Goal: Transaction & Acquisition: Obtain resource

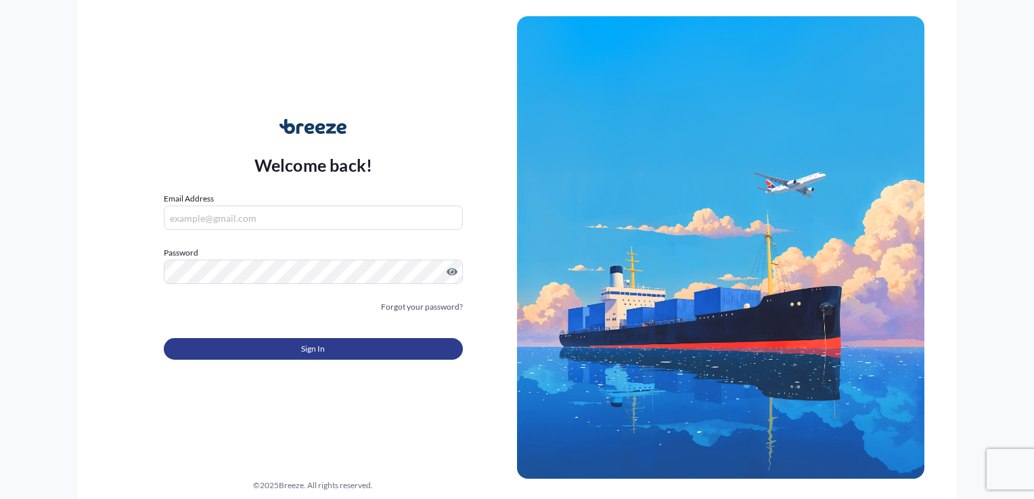
type input "[EMAIL_ADDRESS][DOMAIN_NAME]"
click at [302, 338] on button "Sign In" at bounding box center [313, 349] width 299 height 22
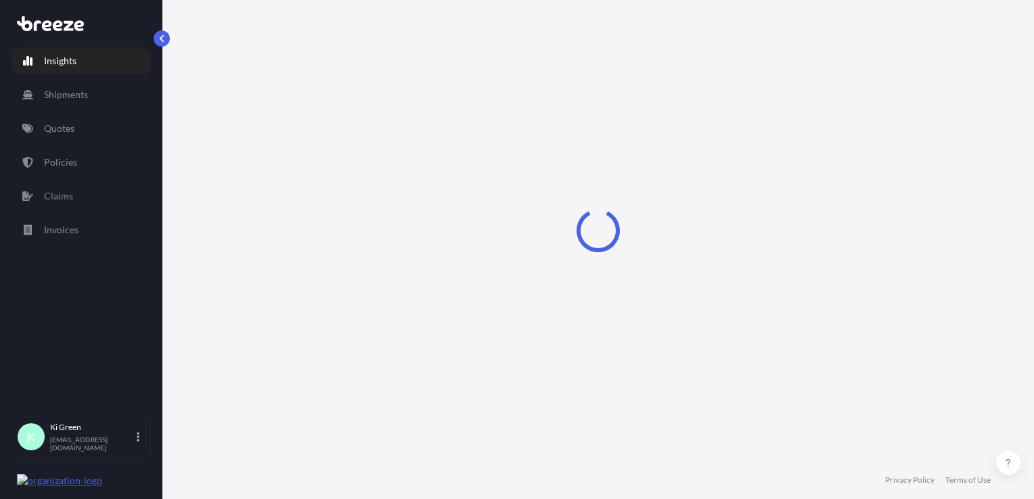
select select "2025"
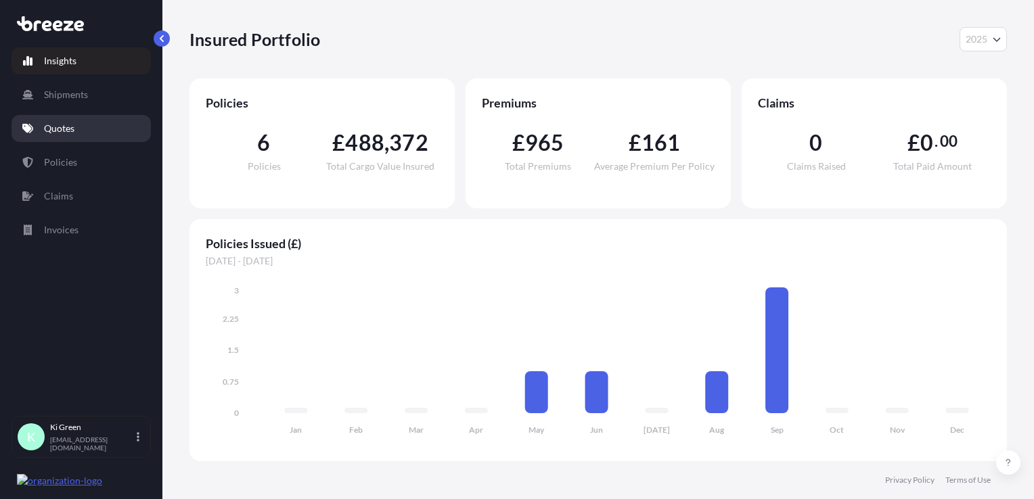
click at [78, 134] on link "Quotes" at bounding box center [80, 128] width 139 height 27
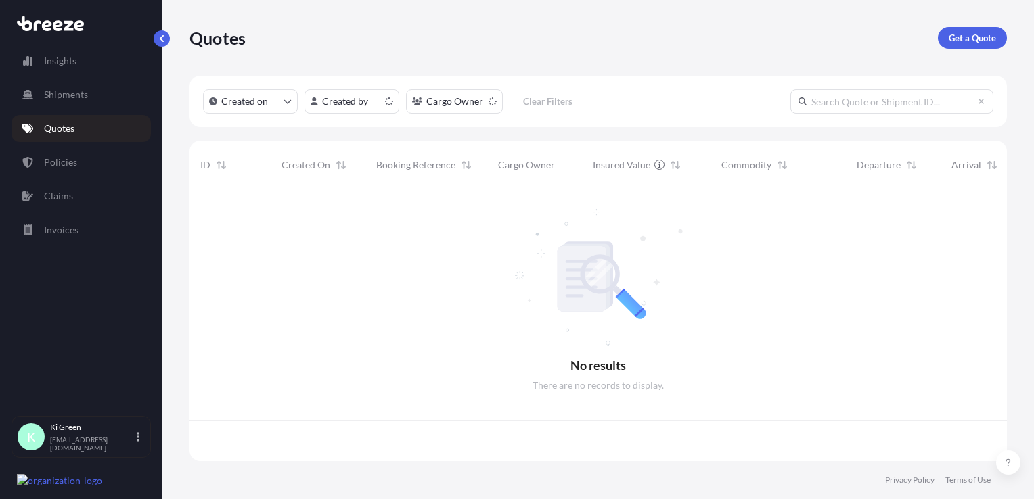
scroll to position [269, 806]
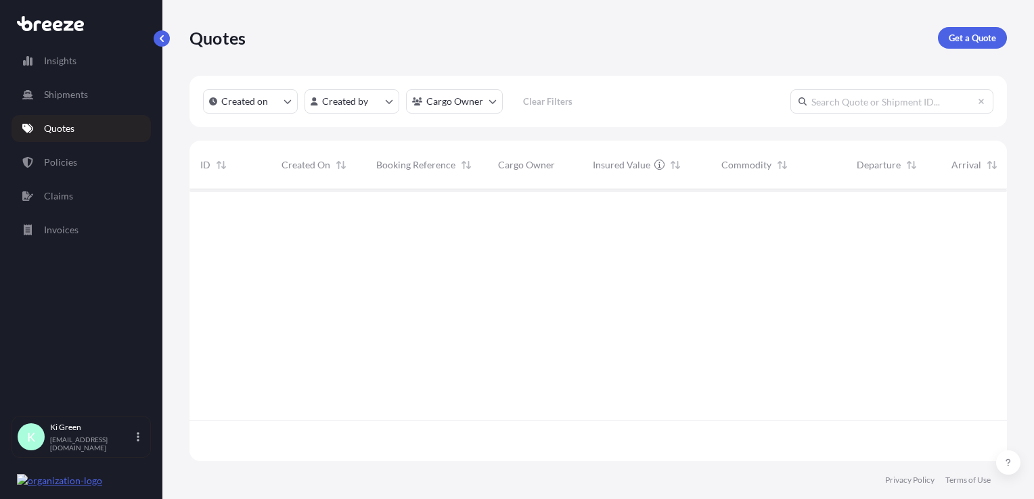
click at [979, 46] on link "Get a Quote" at bounding box center [971, 38] width 69 height 22
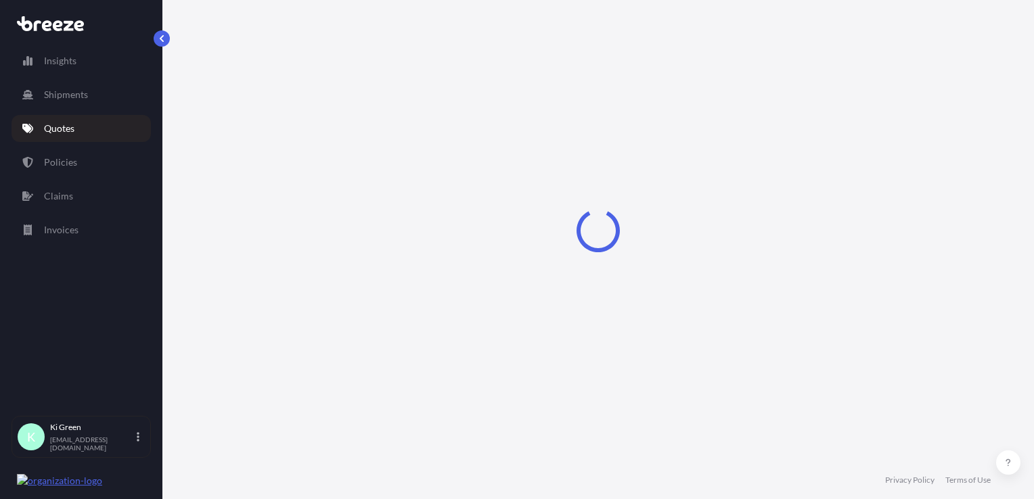
select select "Sea"
select select "1"
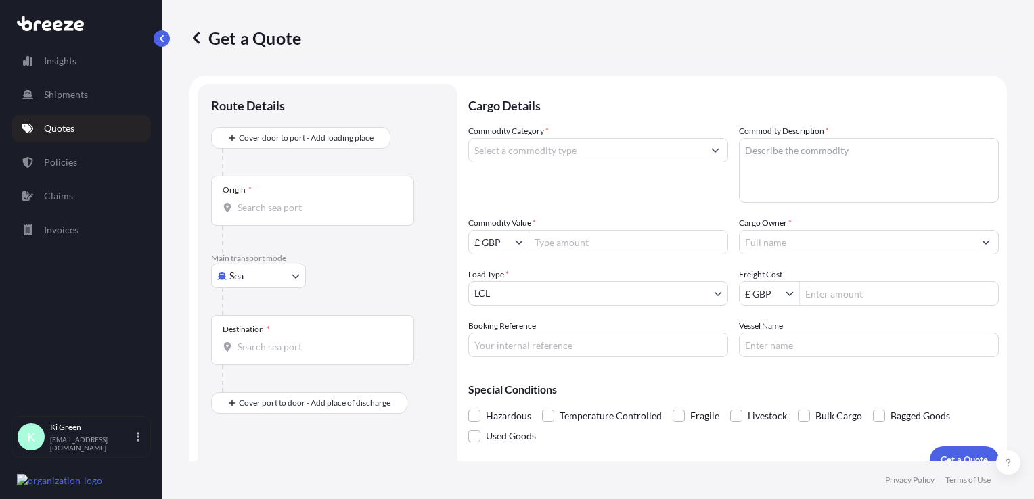
scroll to position [20, 0]
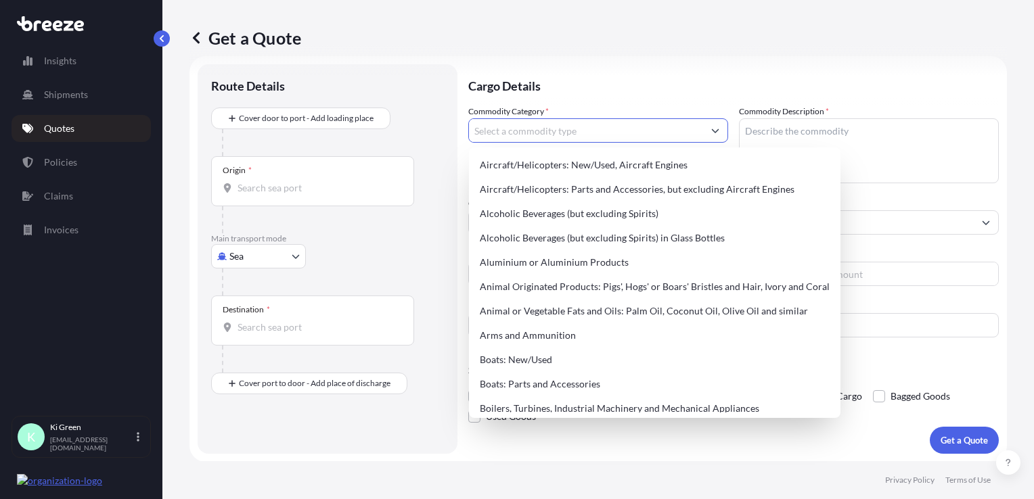
click at [536, 141] on input "Commodity Category *" at bounding box center [586, 130] width 234 height 24
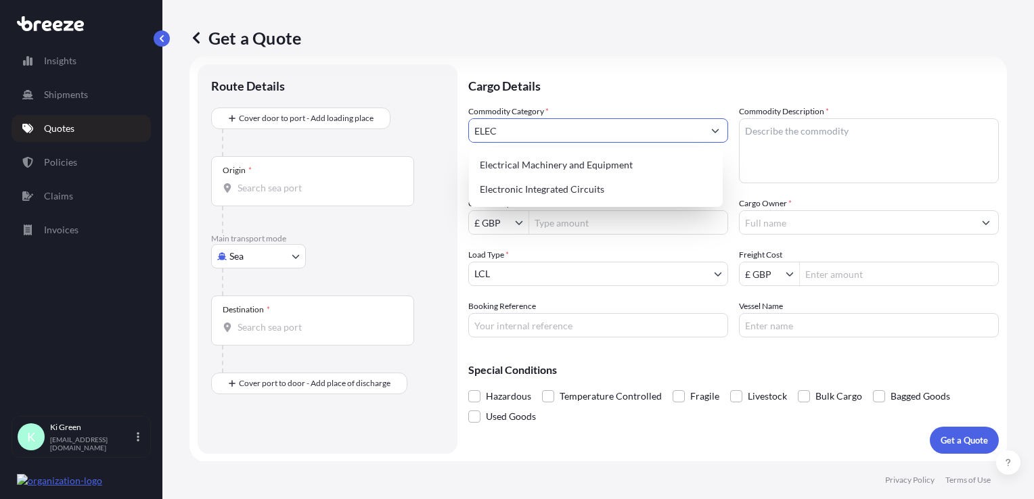
click at [532, 163] on div "Electrical Machinery and Equipment" at bounding box center [595, 165] width 243 height 24
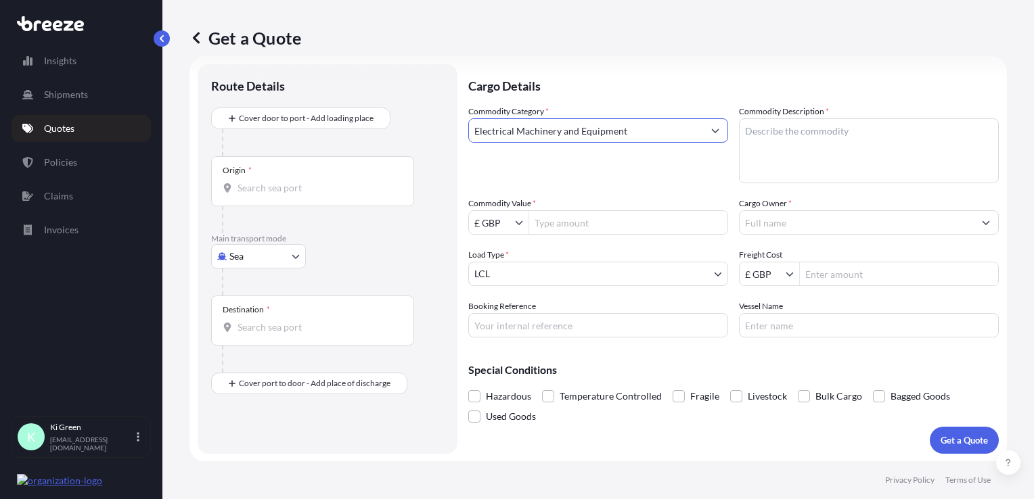
type input "Electrical Machinery and Equipment"
click at [795, 149] on textarea "Commodity Description *" at bounding box center [869, 150] width 260 height 65
type textarea "spare parts"
click at [669, 133] on input "Electrical Machinery and Equipment" at bounding box center [586, 130] width 234 height 24
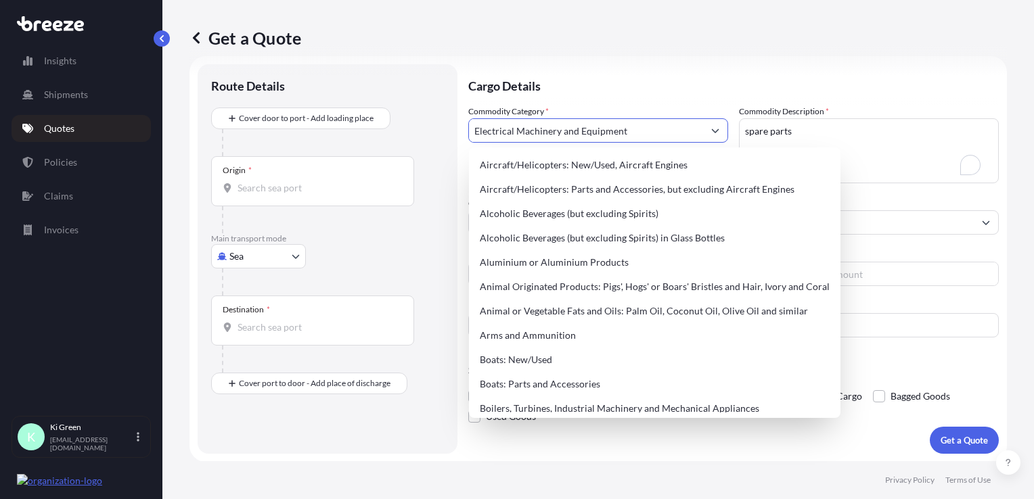
click at [669, 133] on input "Electrical Machinery and Equipment" at bounding box center [586, 130] width 234 height 24
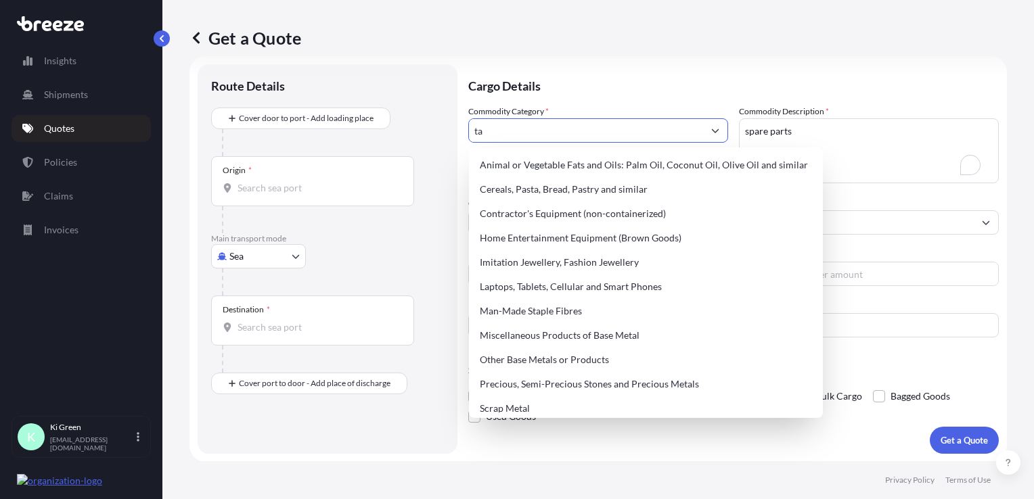
type input "t"
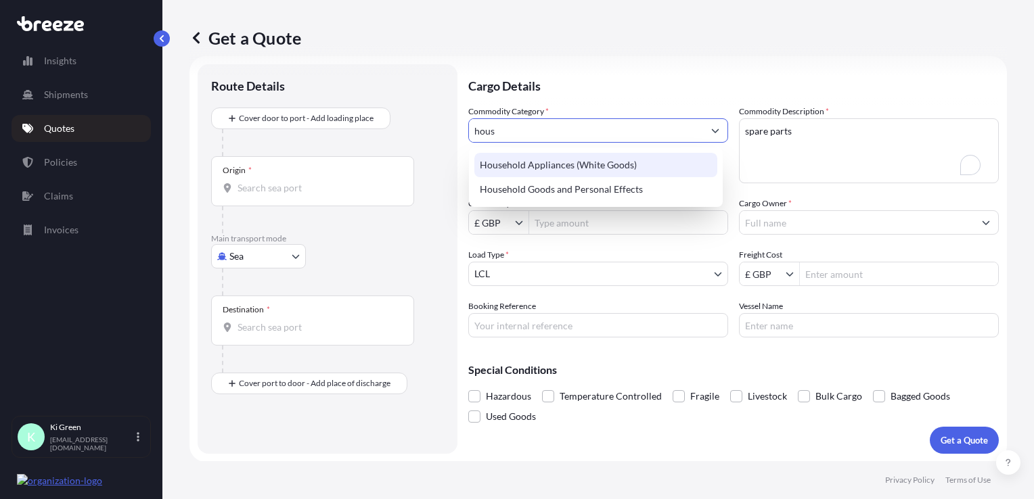
click at [620, 164] on div "Household Appliances (White Goods)" at bounding box center [595, 165] width 243 height 24
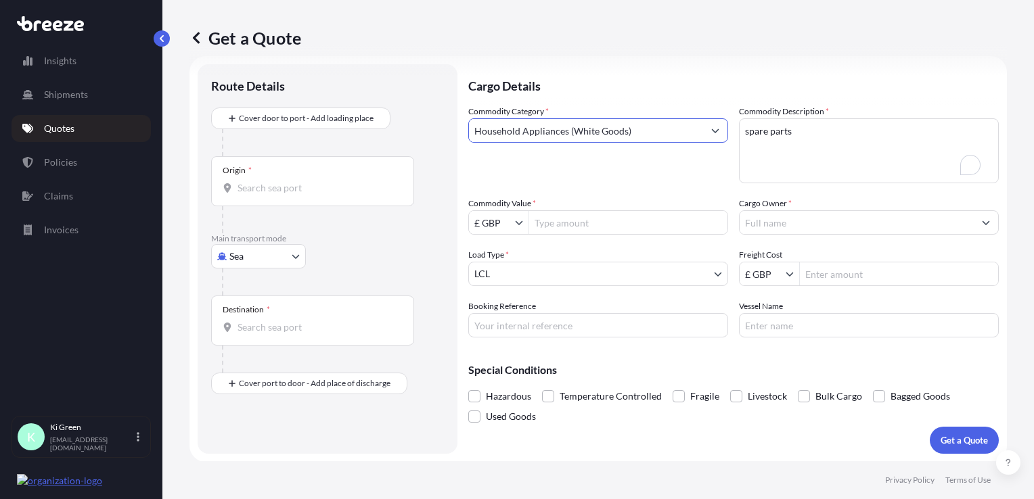
click at [652, 132] on input "Household Appliances (White Goods)" at bounding box center [586, 130] width 234 height 24
click at [731, 131] on div "Commodity Category * Household Appliances (White Goods) Commodity Description *…" at bounding box center [733, 221] width 530 height 233
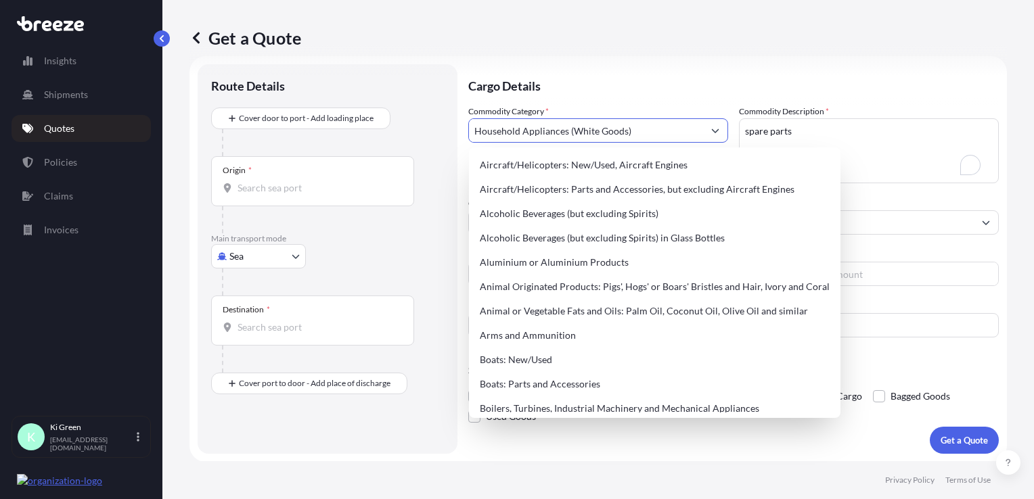
click at [712, 129] on icon "Show suggestions" at bounding box center [715, 130] width 8 height 8
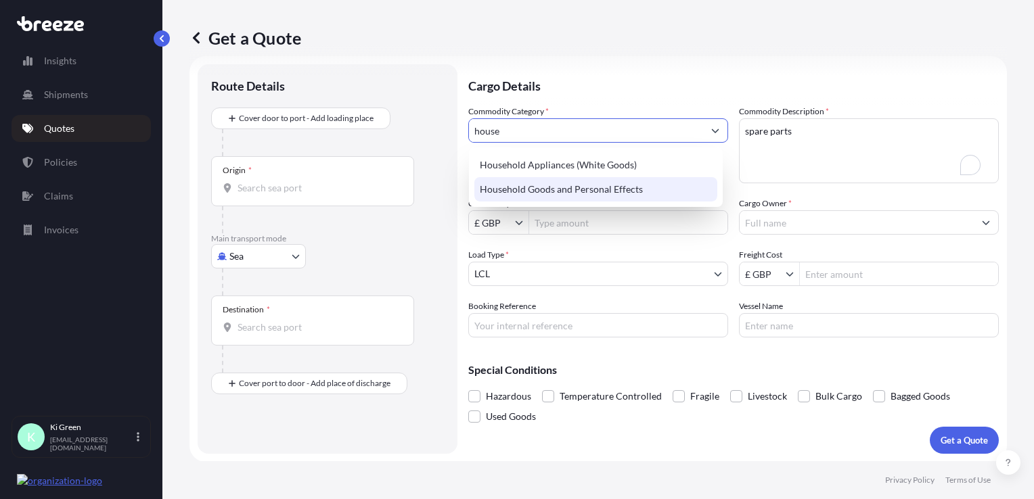
click at [582, 190] on div "Household Goods and Personal Effects" at bounding box center [595, 189] width 243 height 24
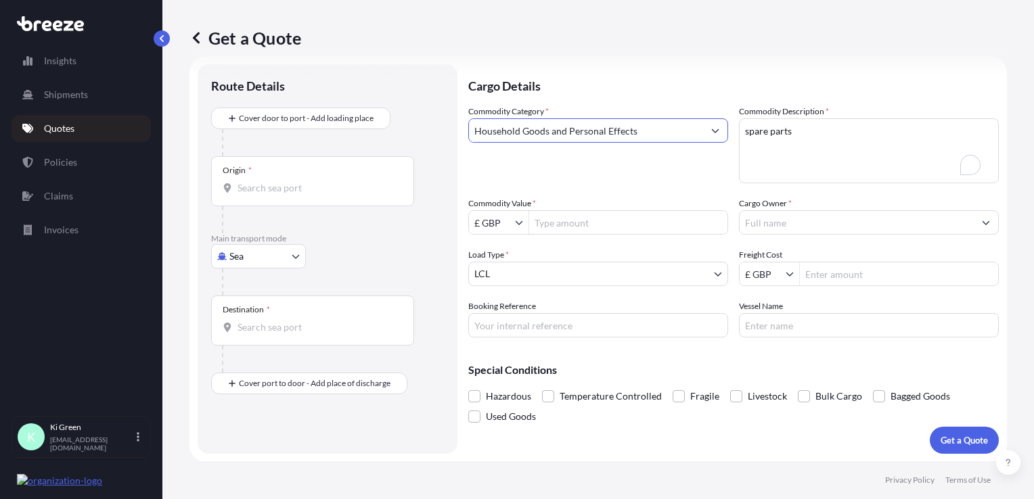
type input "Household Goods and Personal Effects"
click at [696, 169] on div "Commodity Category * Household Goods and Personal Effects" at bounding box center [598, 144] width 260 height 78
click at [855, 136] on textarea "spare parts" at bounding box center [869, 150] width 260 height 65
drag, startPoint x: 855, startPoint y: 136, endPoint x: 655, endPoint y: 127, distance: 200.4
click at [655, 127] on div "Commodity Category * Household Goods and Personal Effects Commodity Description…" at bounding box center [733, 221] width 530 height 233
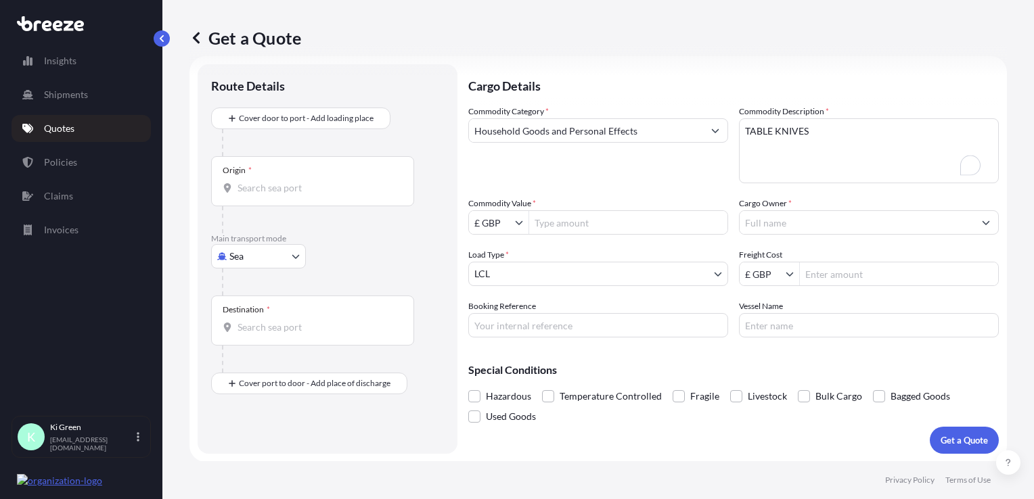
click at [615, 177] on div "Commodity Category * Household Goods and Personal Effects" at bounding box center [598, 144] width 260 height 78
drag, startPoint x: 571, startPoint y: 237, endPoint x: 571, endPoint y: 226, distance: 10.8
click at [571, 237] on div "Commodity Category * Household Goods and Personal Effects Commodity Description…" at bounding box center [733, 221] width 530 height 233
click at [571, 226] on input "Commodity Value *" at bounding box center [628, 222] width 198 height 24
click at [802, 133] on textarea "TABLE KNIVES" at bounding box center [869, 150] width 260 height 65
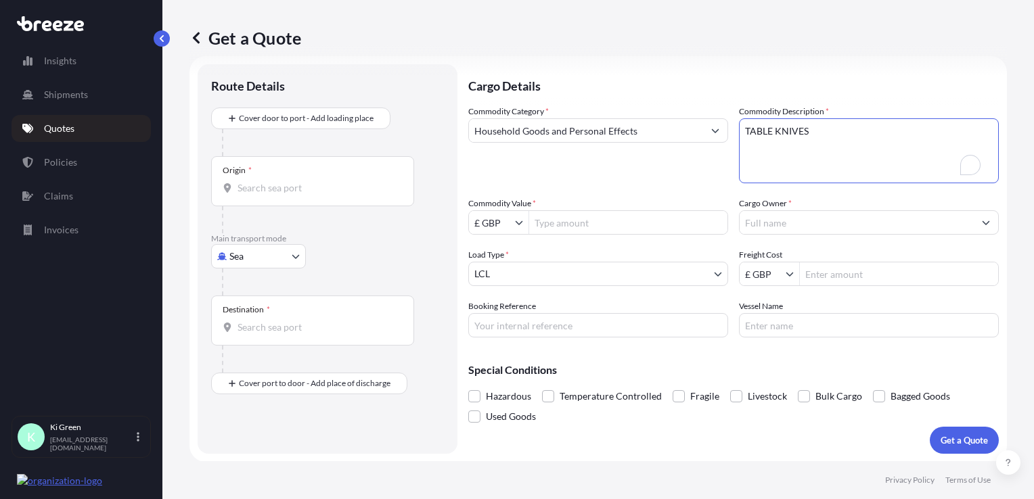
click at [802, 133] on textarea "TABLE KNIVES" at bounding box center [869, 150] width 260 height 65
type textarea "TABLEWARE"
click at [593, 198] on div "Commodity Value * £ GBP" at bounding box center [598, 216] width 260 height 38
click at [587, 230] on input "Commodity Value *" at bounding box center [628, 222] width 198 height 24
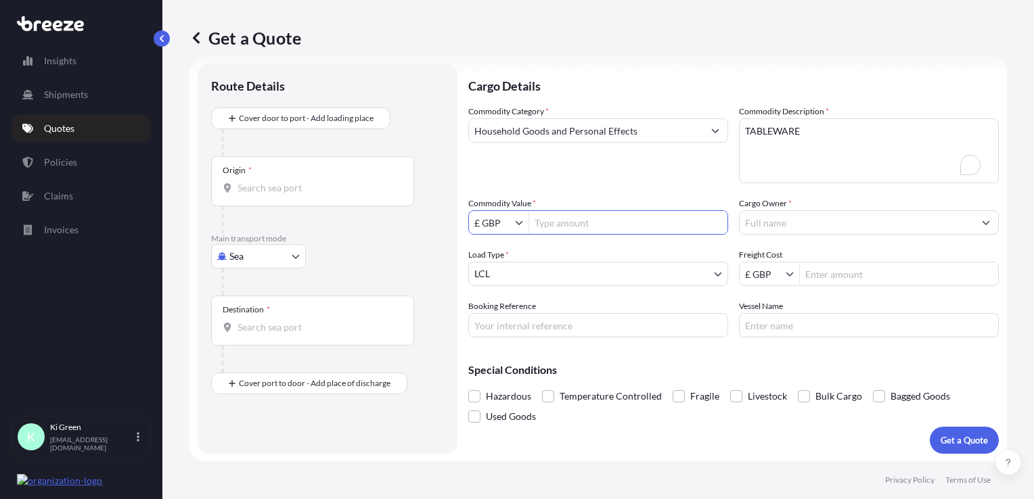
click at [575, 220] on input "Commodity Value *" at bounding box center [628, 222] width 198 height 24
click at [614, 139] on input "Household Goods and Personal Effects" at bounding box center [586, 130] width 234 height 24
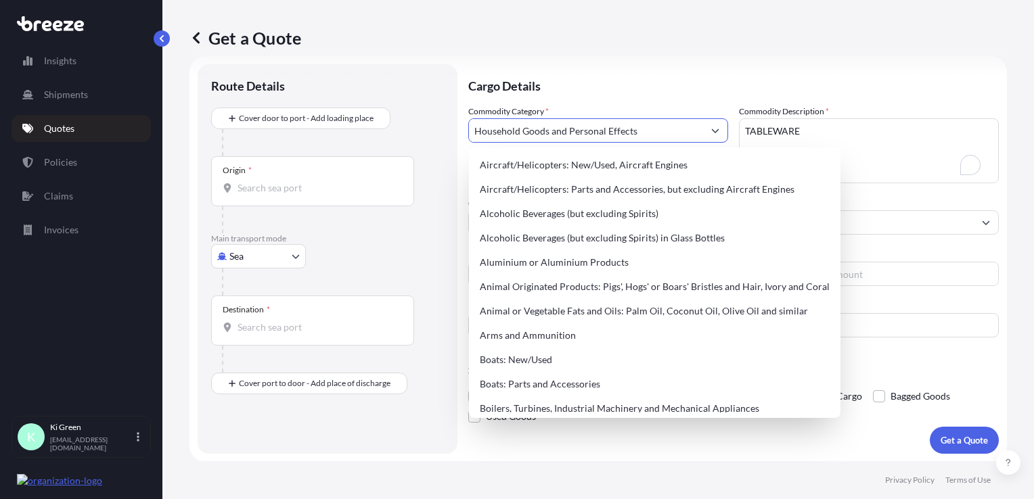
click at [614, 139] on input "Household Goods and Personal Effects" at bounding box center [586, 130] width 234 height 24
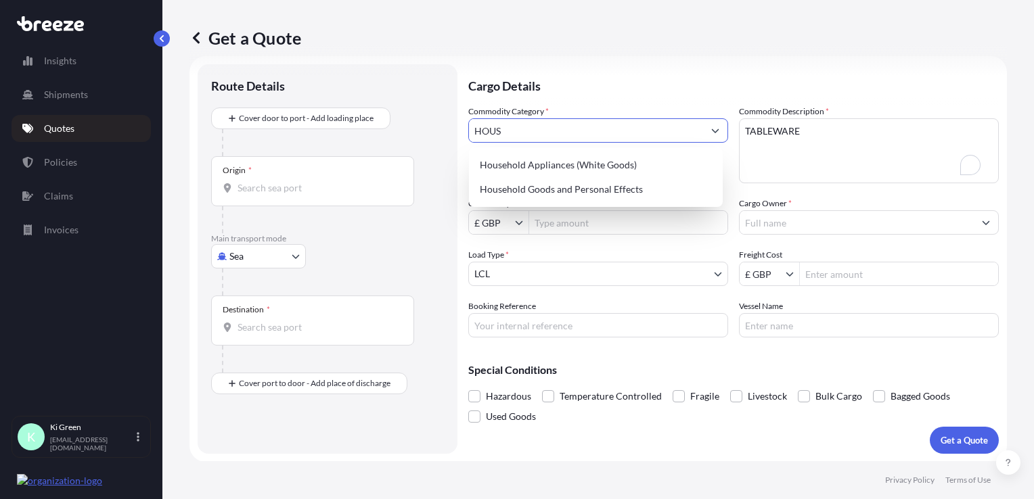
click at [570, 156] on div "Household Appliances (White Goods)" at bounding box center [595, 165] width 243 height 24
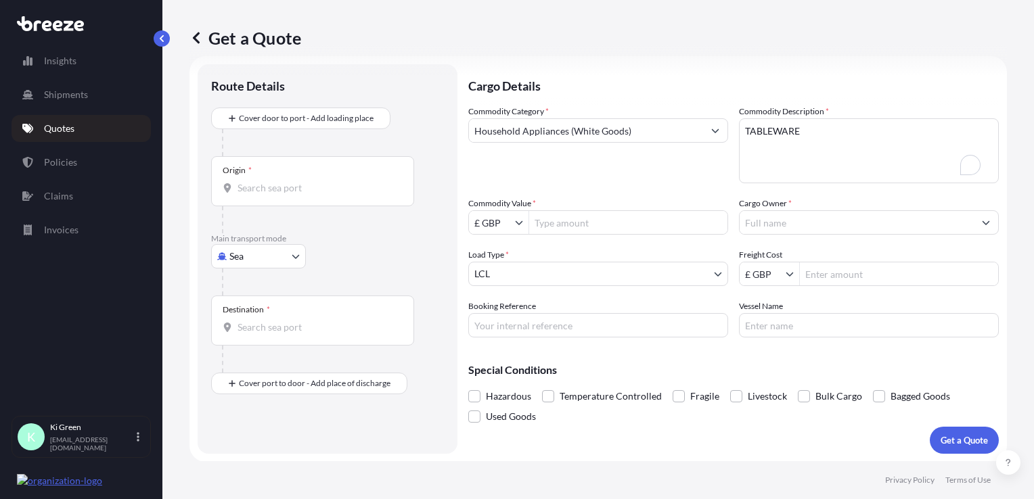
click at [651, 139] on input "Household Appliances (White Goods)" at bounding box center [586, 130] width 234 height 24
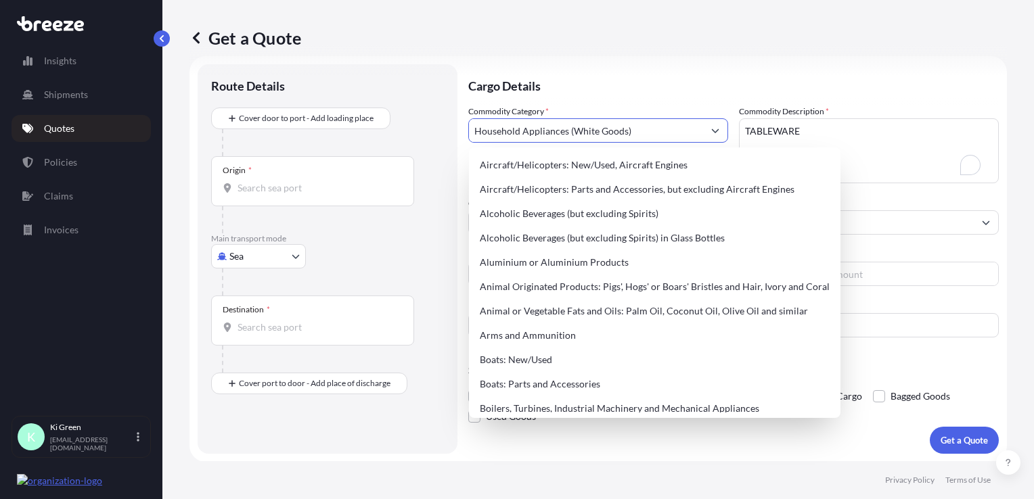
click at [651, 139] on input "Household Appliances (White Goods)" at bounding box center [586, 130] width 234 height 24
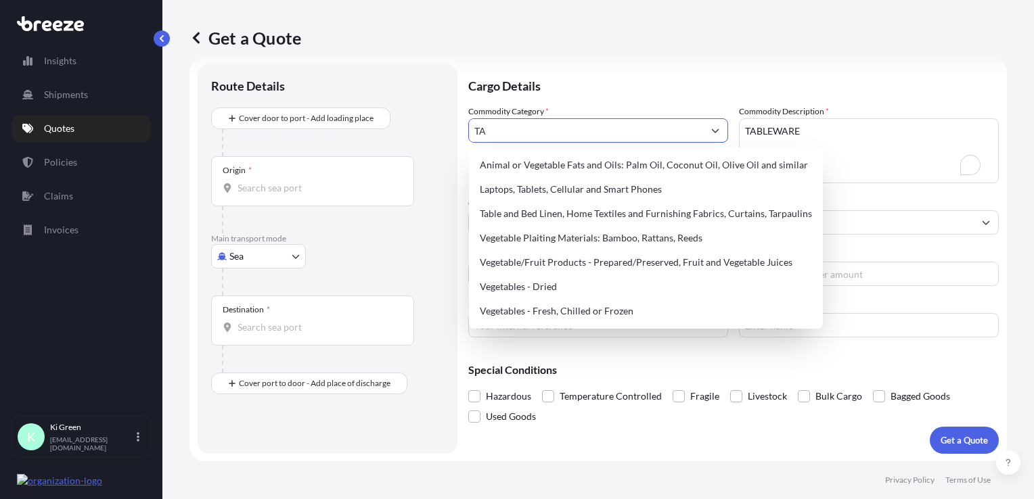
type input "T"
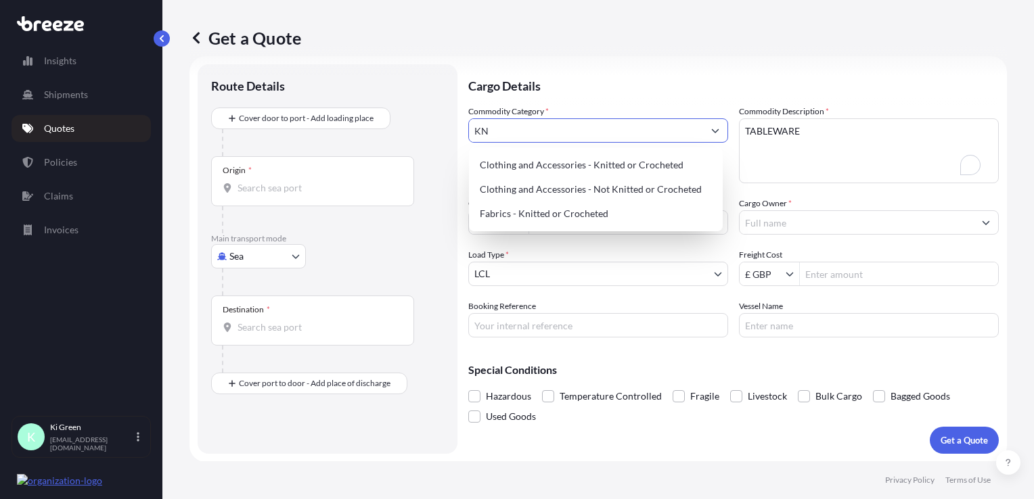
type input "K"
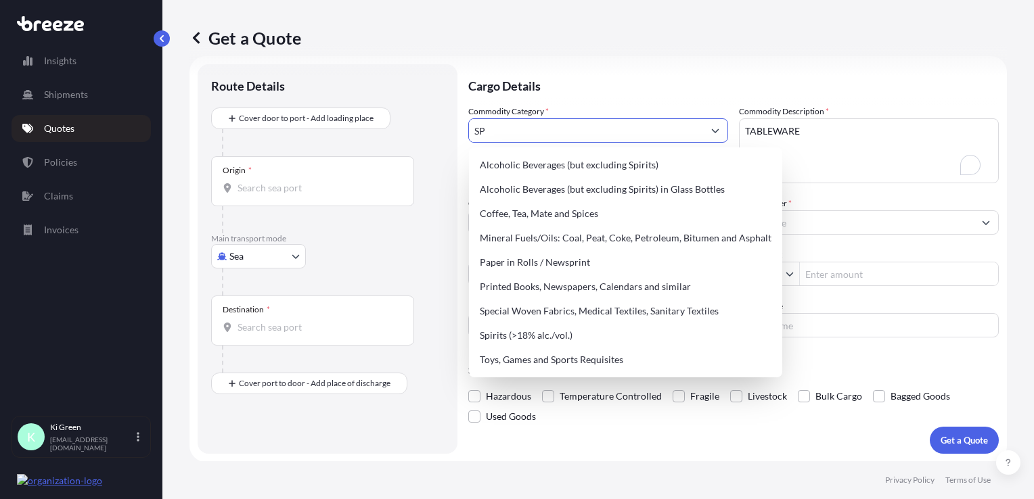
type input "S"
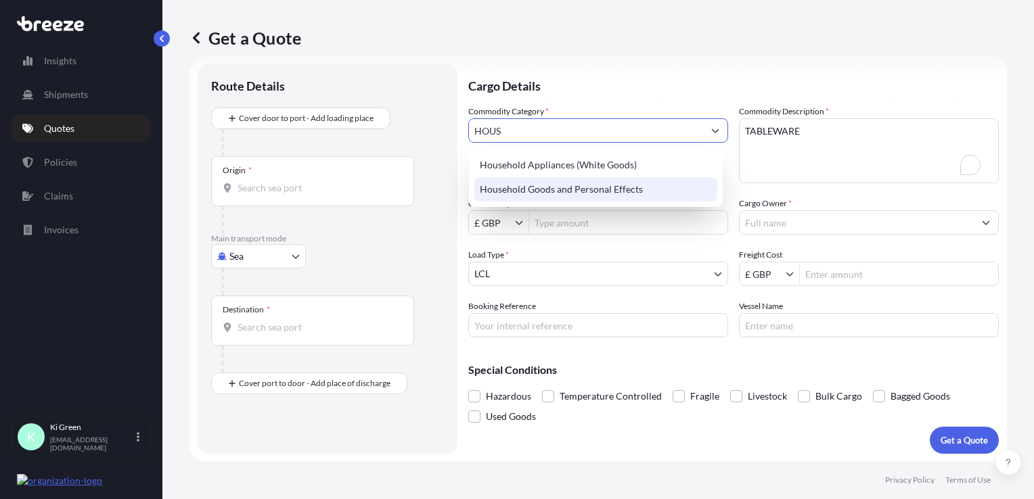
click at [536, 188] on div "Household Goods and Personal Effects" at bounding box center [595, 189] width 243 height 24
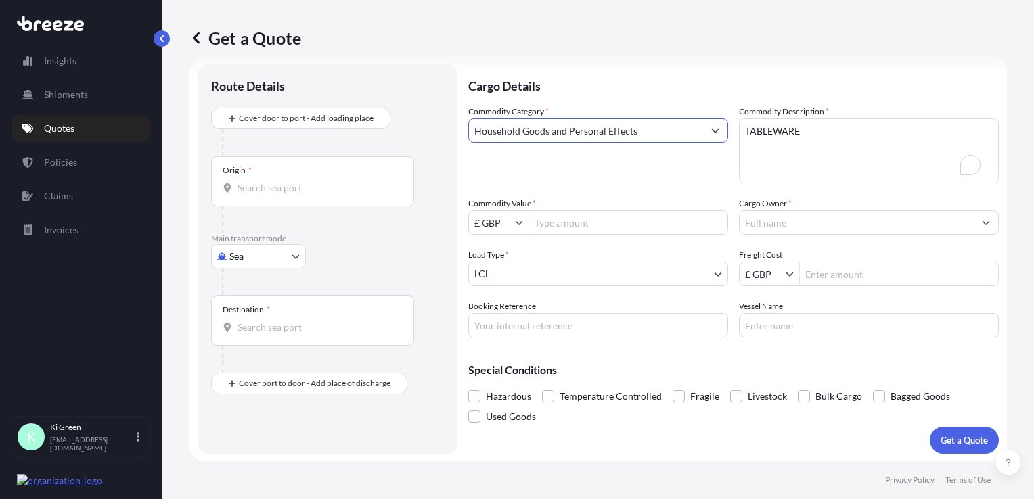
type input "Household Goods and Personal Effects"
drag, startPoint x: 637, startPoint y: 150, endPoint x: 835, endPoint y: 189, distance: 201.2
click at [638, 150] on div "Commodity Category * Household Goods and Personal Effects" at bounding box center [598, 144] width 260 height 78
click at [582, 218] on input "Commodity Value *" at bounding box center [628, 222] width 198 height 24
type input "8,664"
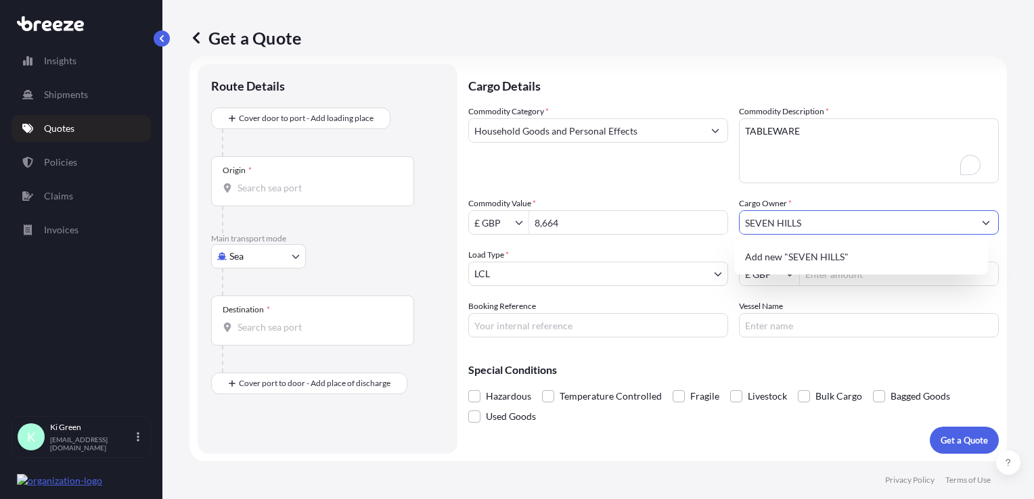
type input "SEVEN HILLS"
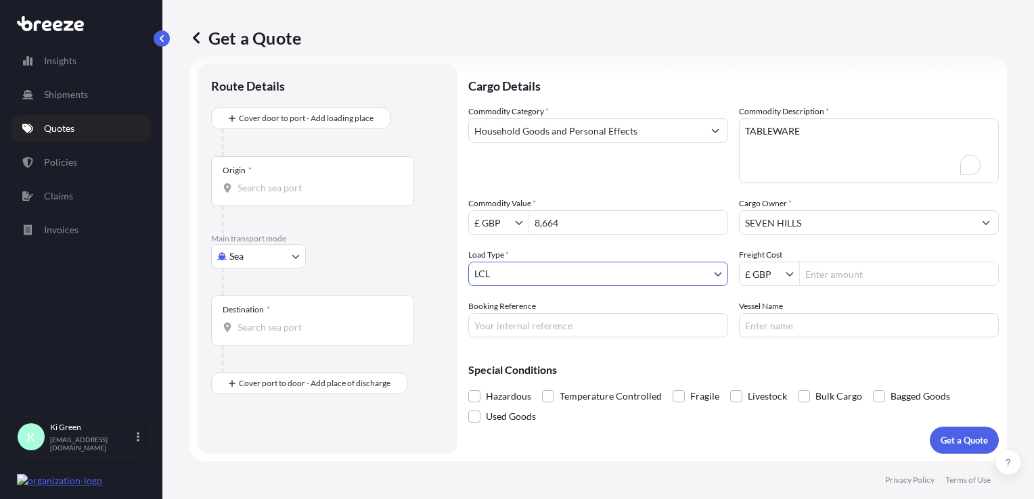
click at [573, 272] on body "7 options available. 2 options available. 0 options available. 1 option availab…" at bounding box center [517, 249] width 1034 height 499
click at [279, 257] on body "7 options available. 2 options available. 0 options available. 1 option availab…" at bounding box center [517, 249] width 1034 height 499
click at [251, 311] on div "Air" at bounding box center [258, 315] width 84 height 24
select select "Air"
click at [594, 246] on div "Commodity Category * Household Goods and Personal Effects Commodity Description…" at bounding box center [733, 221] width 530 height 233
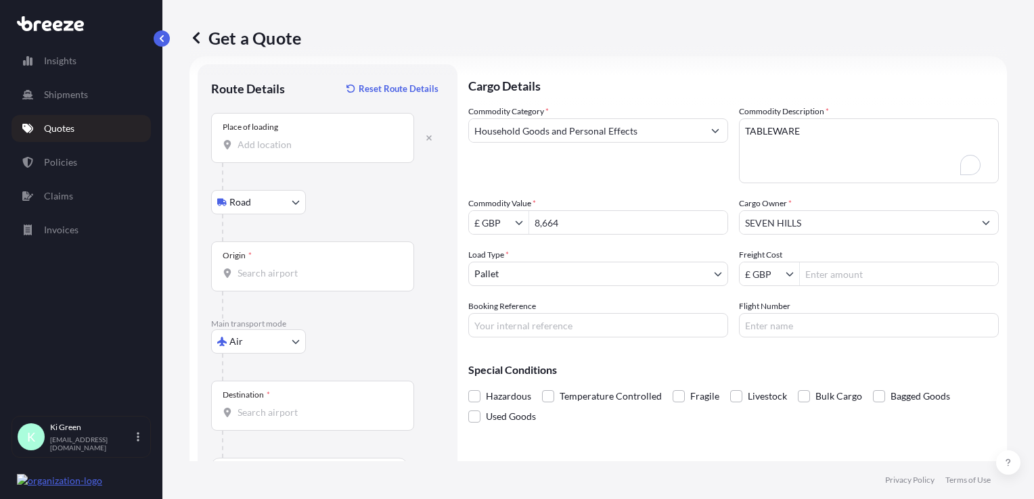
click at [285, 145] on input "Place of loading" at bounding box center [317, 145] width 160 height 14
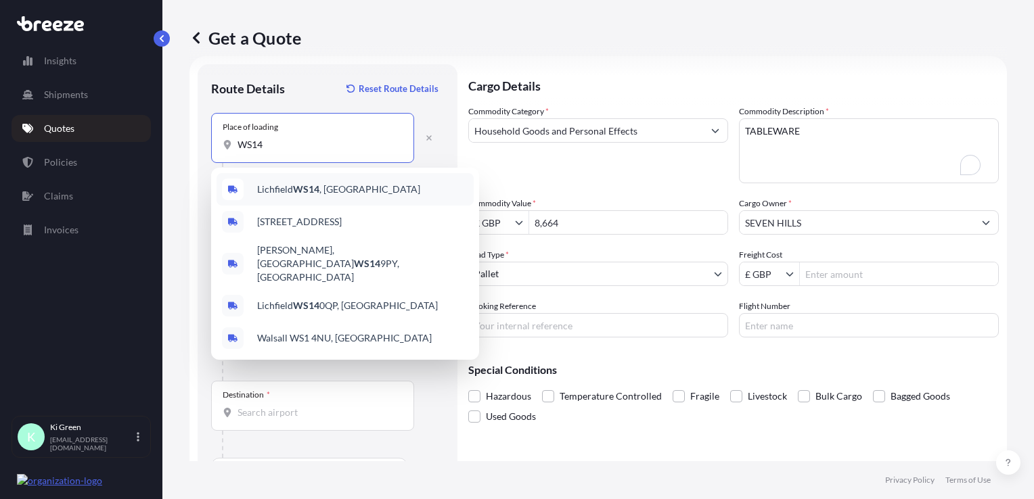
click at [335, 189] on span "Lichfield WS14 , [GEOGRAPHIC_DATA]" at bounding box center [338, 190] width 163 height 14
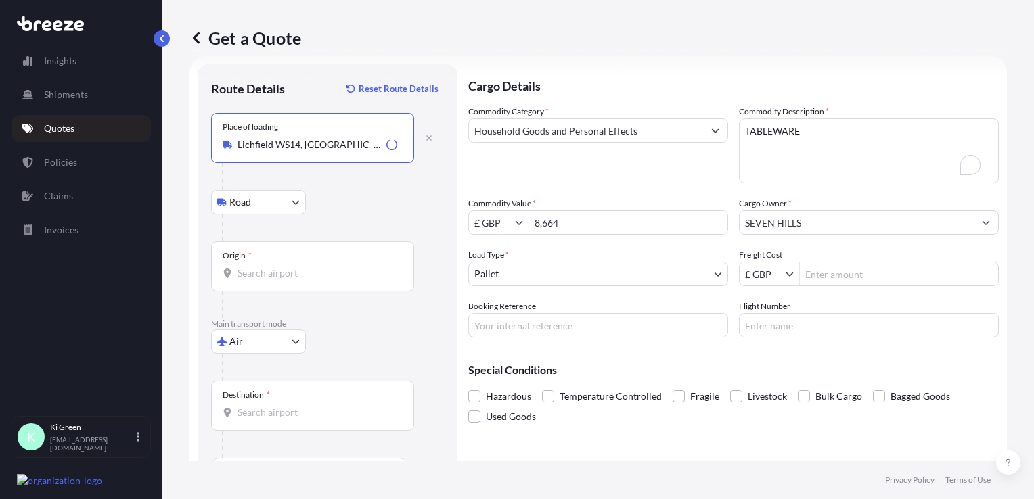
type input "Lichfield WS14, [GEOGRAPHIC_DATA]"
click at [306, 275] on input "Origin *" at bounding box center [317, 273] width 160 height 14
type input "GBLHR - Heathrow Apt/[GEOGRAPHIC_DATA], [GEOGRAPHIC_DATA]"
click at [284, 407] on input "Destination *" at bounding box center [317, 413] width 160 height 14
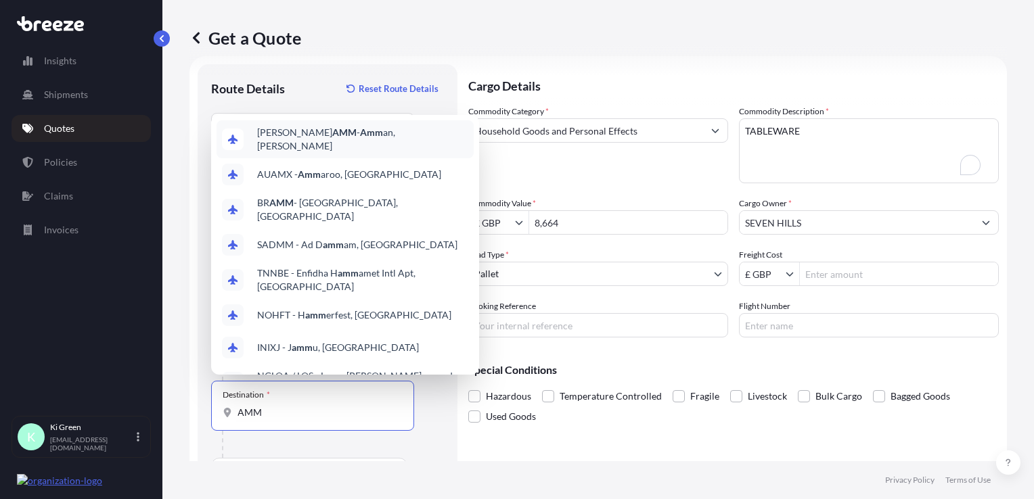
click at [319, 145] on div "JO AMM - Amm an, [PERSON_NAME]" at bounding box center [344, 139] width 257 height 38
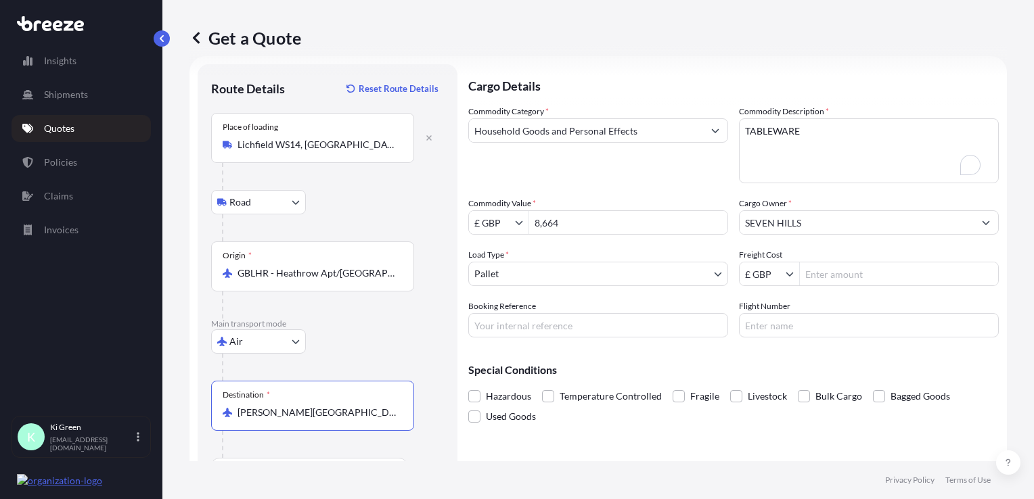
type input "[PERSON_NAME][GEOGRAPHIC_DATA], [GEOGRAPHIC_DATA]"
click at [855, 265] on input "Freight Cost" at bounding box center [898, 274] width 198 height 24
type input "479.91"
click at [686, 300] on div "Booking Reference" at bounding box center [598, 319] width 260 height 38
click at [667, 318] on input "Booking Reference" at bounding box center [598, 325] width 260 height 24
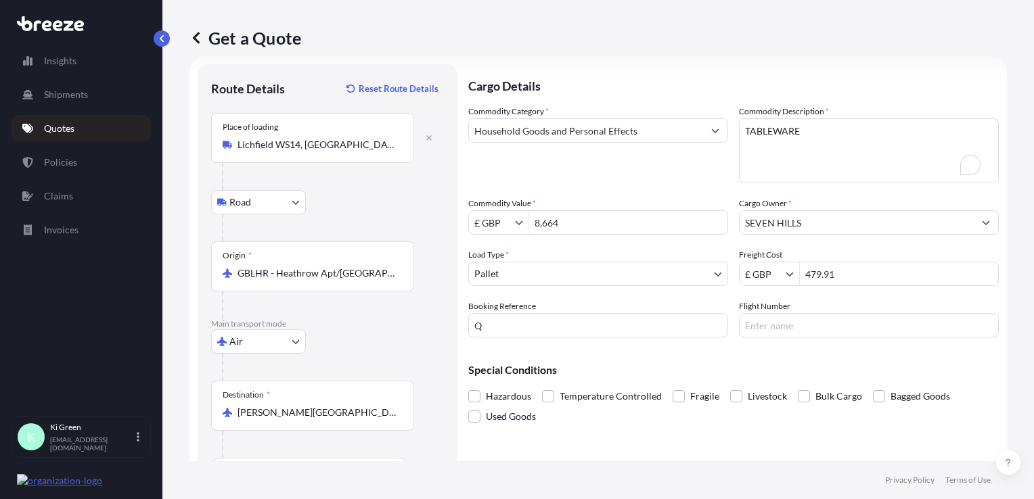
click at [568, 316] on input "Q" at bounding box center [598, 325] width 260 height 24
type input "Q158676"
click at [559, 348] on div "Special Conditions Hazardous Temperature Controlled Fragile Livestock Bulk Carg…" at bounding box center [733, 387] width 530 height 78
click at [557, 341] on div "Cargo Details Commodity Category * Household Goods and Personal Effects Commodi…" at bounding box center [733, 278] width 530 height 429
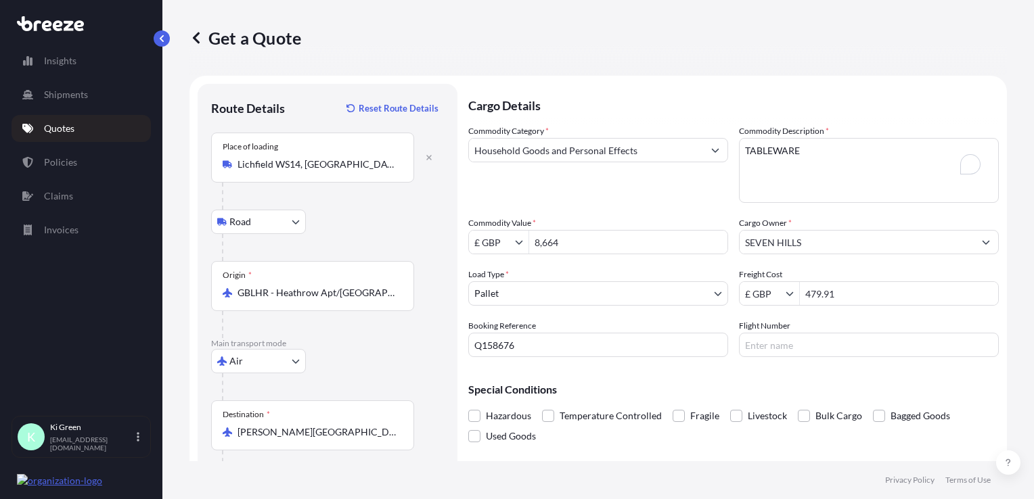
scroll to position [0, 0]
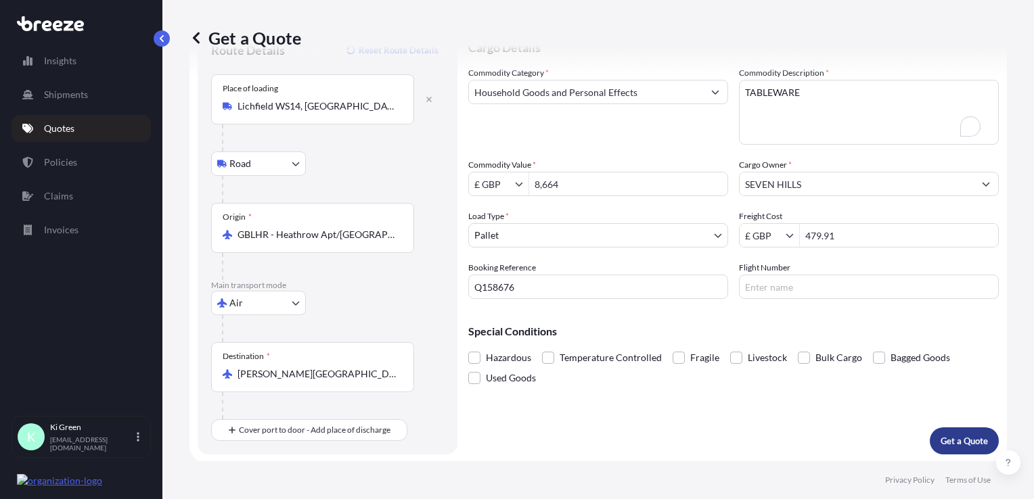
click at [966, 440] on p "Get a Quote" at bounding box center [963, 441] width 47 height 14
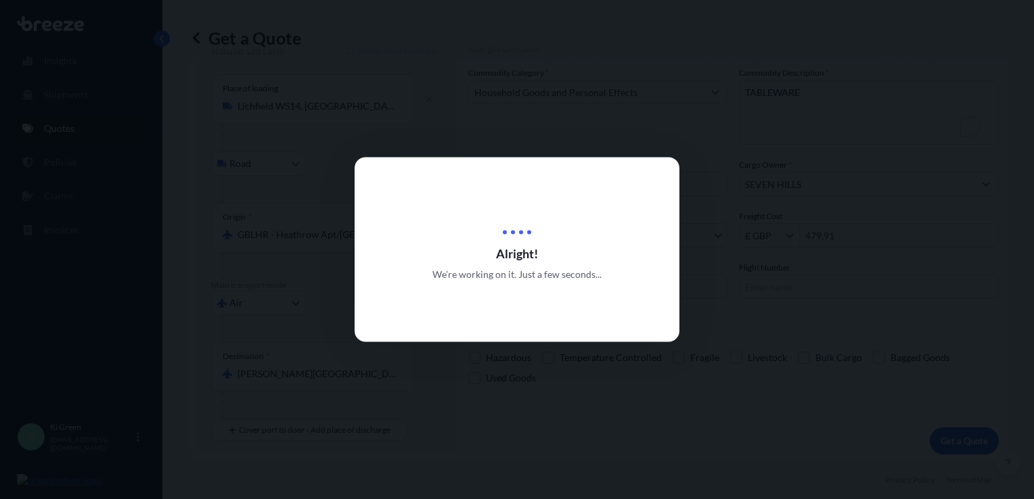
click at [787, 253] on div at bounding box center [517, 249] width 1034 height 499
select select "Road"
select select "Air"
select select "1"
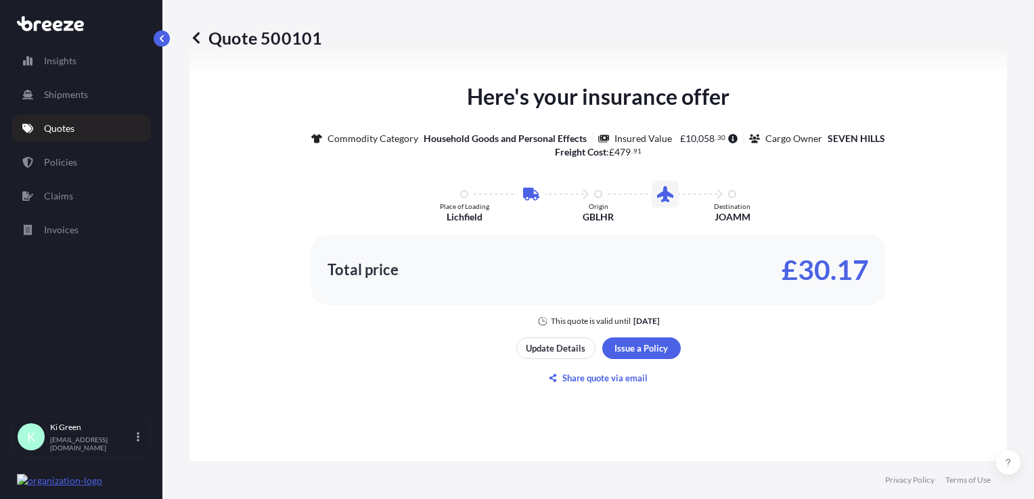
scroll to position [798, 0]
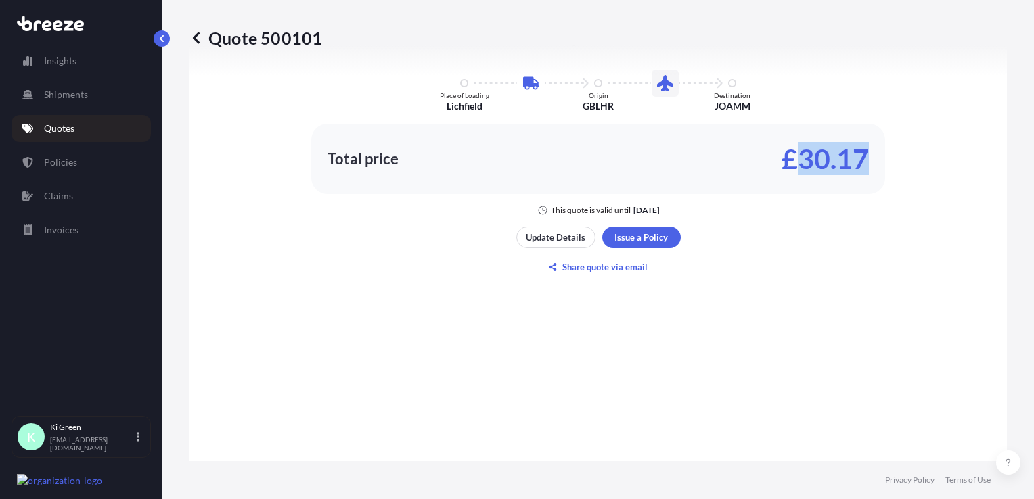
copy p "30.17"
drag, startPoint x: 866, startPoint y: 157, endPoint x: 795, endPoint y: 149, distance: 70.7
click at [795, 149] on div "Total price £30.17" at bounding box center [598, 159] width 574 height 70
click at [836, 160] on p "£30.17" at bounding box center [824, 159] width 87 height 22
click at [882, 158] on div "Here's your insurance offer Commodity Category Household Goods and Personal Eff…" at bounding box center [597, 93] width 779 height 246
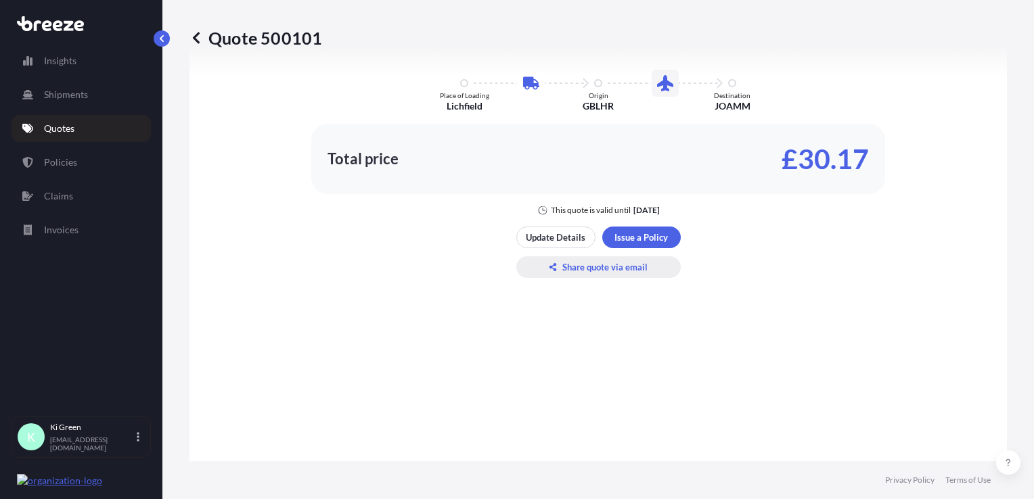
click at [588, 266] on p "Share quote via email" at bounding box center [604, 267] width 85 height 14
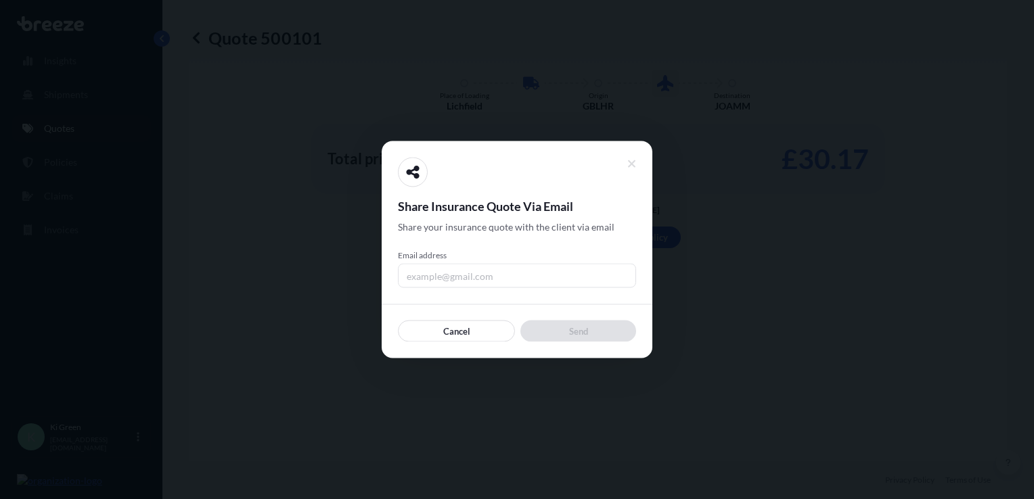
click at [503, 271] on input "Email address" at bounding box center [517, 276] width 238 height 24
type input "[EMAIL_ADDRESS][DOMAIN_NAME]"
